Goal: Task Accomplishment & Management: Use online tool/utility

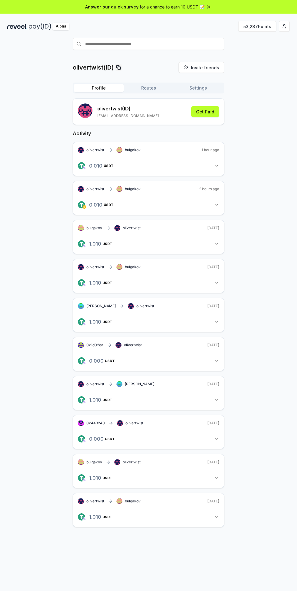
click at [284, 26] on html "Answer our quick survey for a chance to earn 10 USDT 📝 Alpha 53,237 Points oliv…" at bounding box center [148, 295] width 297 height 591
click at [258, 57] on div "Connect Wallet" at bounding box center [255, 62] width 67 height 10
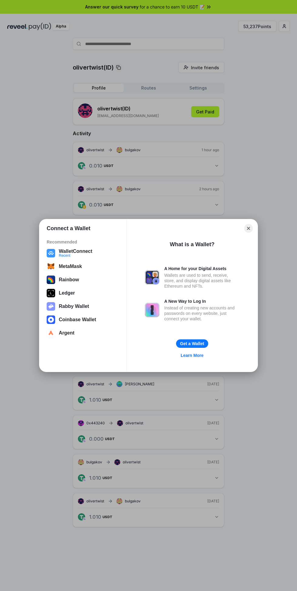
click at [88, 253] on button "WalletConnect Recent" at bounding box center [83, 253] width 76 height 12
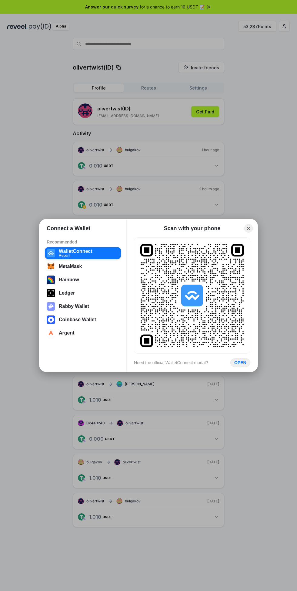
click at [240, 363] on button "OPEN" at bounding box center [240, 363] width 20 height 8
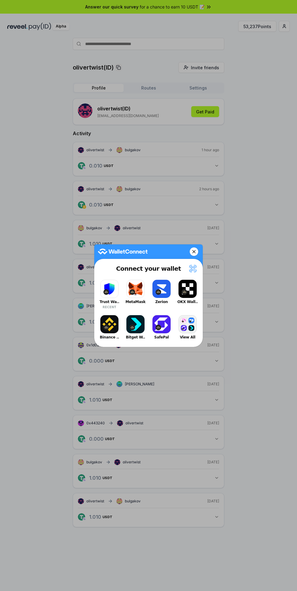
click at [110, 285] on button "Trust Wa.. RECENT" at bounding box center [109, 294] width 24 height 32
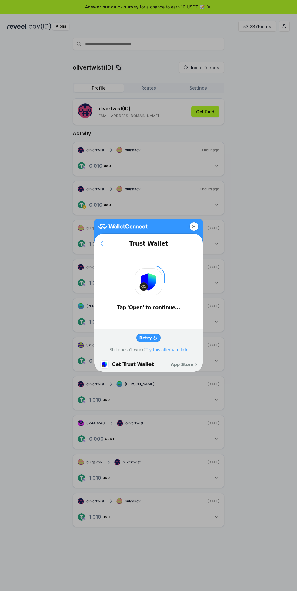
click at [144, 334] on button "Retry" at bounding box center [148, 338] width 25 height 8
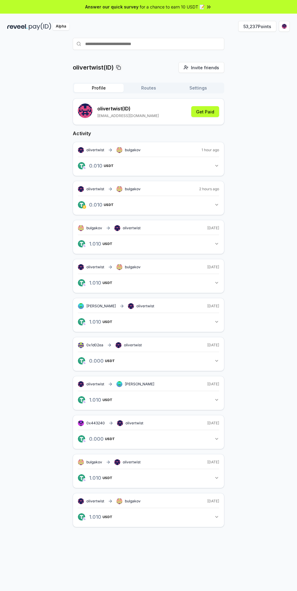
click at [61, 26] on div "Alpha" at bounding box center [60, 27] width 17 height 8
click at [264, 26] on button "53,237 Points" at bounding box center [257, 26] width 38 height 11
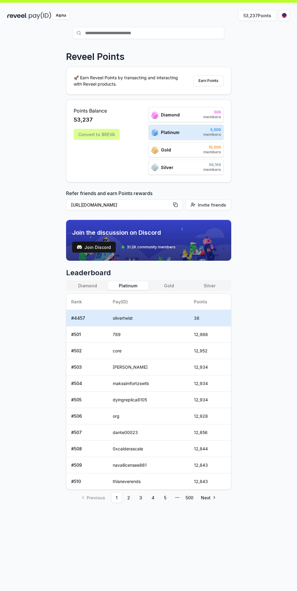
scroll to position [10, 0]
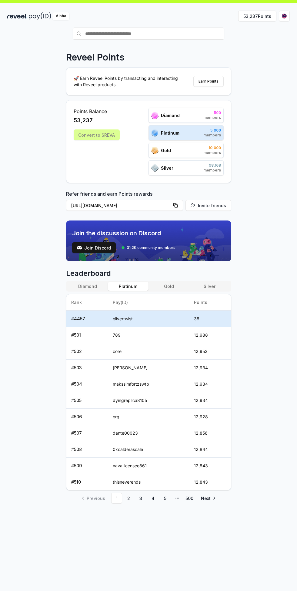
click at [102, 133] on div "Convert to $REVA" at bounding box center [97, 135] width 46 height 11
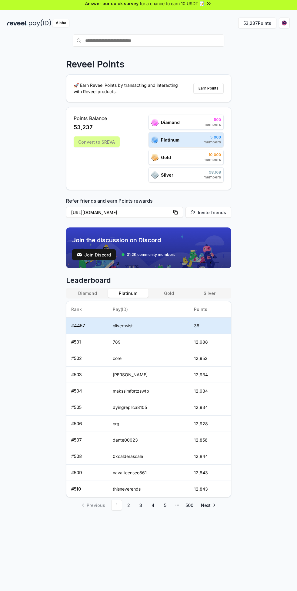
scroll to position [0, 0]
